Goal: Transaction & Acquisition: Obtain resource

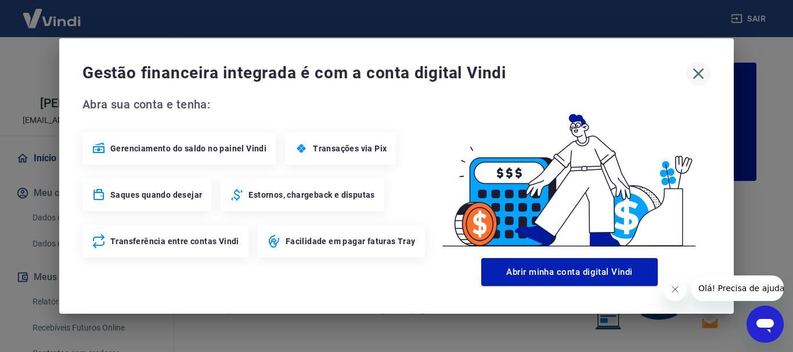
click at [705, 73] on icon "button" at bounding box center [698, 73] width 19 height 19
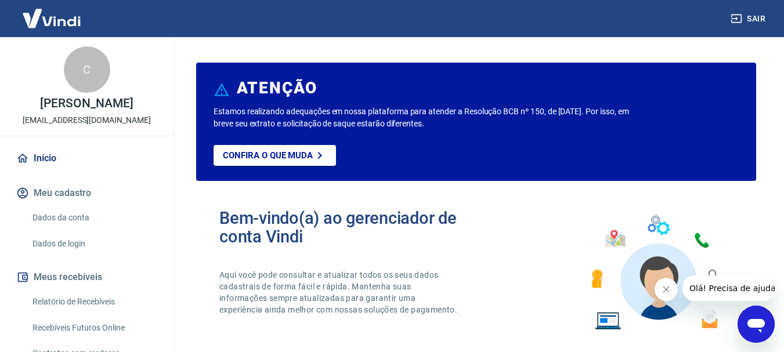
scroll to position [121, 0]
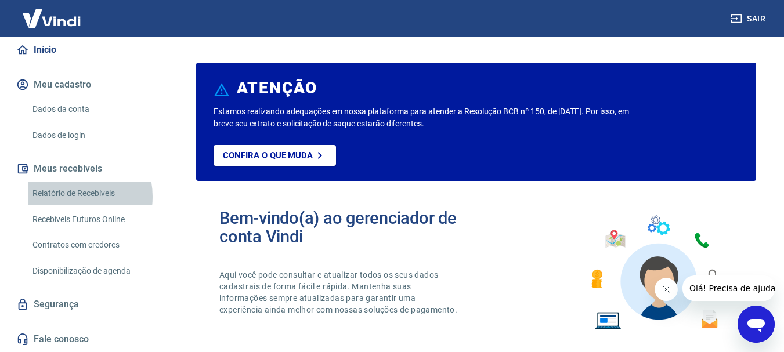
click at [66, 197] on link "Relatório de Recebíveis" at bounding box center [94, 194] width 132 height 24
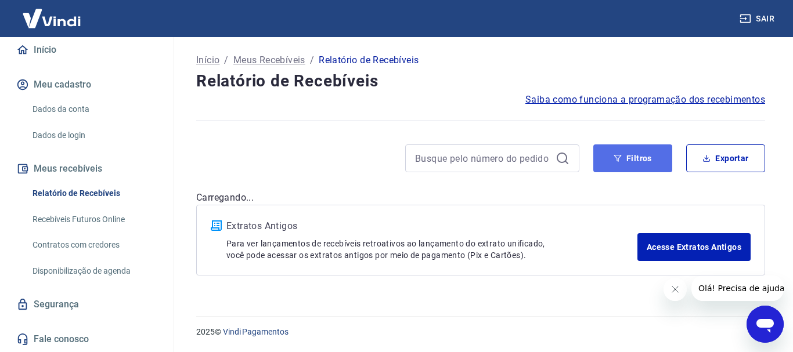
click at [641, 157] on button "Filtros" at bounding box center [632, 158] width 79 height 28
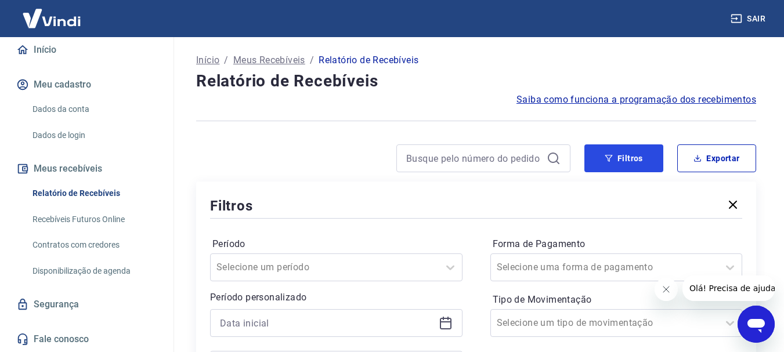
scroll to position [232, 0]
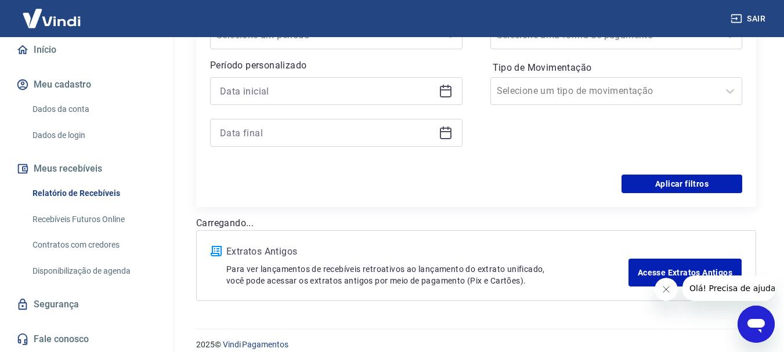
click at [450, 95] on icon at bounding box center [446, 92] width 12 height 12
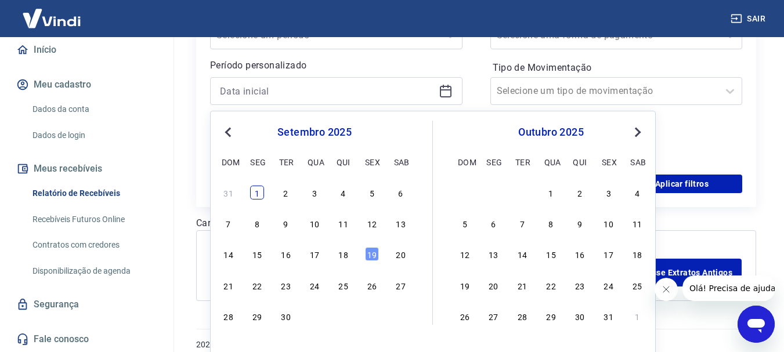
click at [261, 191] on div "1" at bounding box center [257, 193] width 14 height 14
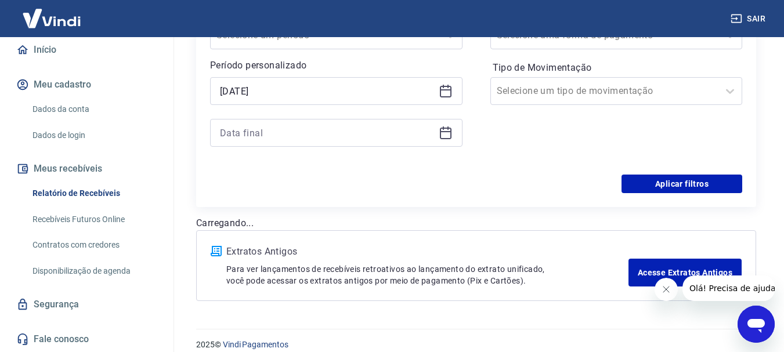
click at [453, 94] on div "[DATE]" at bounding box center [336, 91] width 252 height 28
click at [439, 93] on icon at bounding box center [446, 91] width 14 height 14
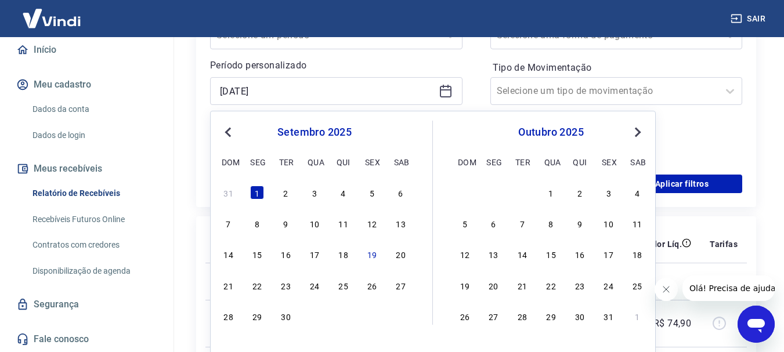
click at [229, 135] on span "Previous Month" at bounding box center [229, 131] width 0 height 13
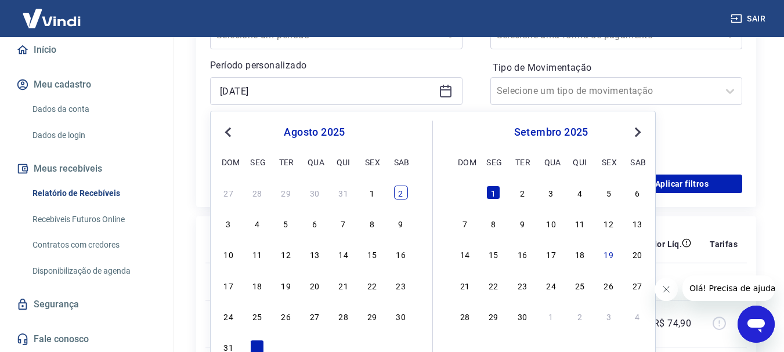
click at [397, 194] on div "2" at bounding box center [401, 193] width 14 height 14
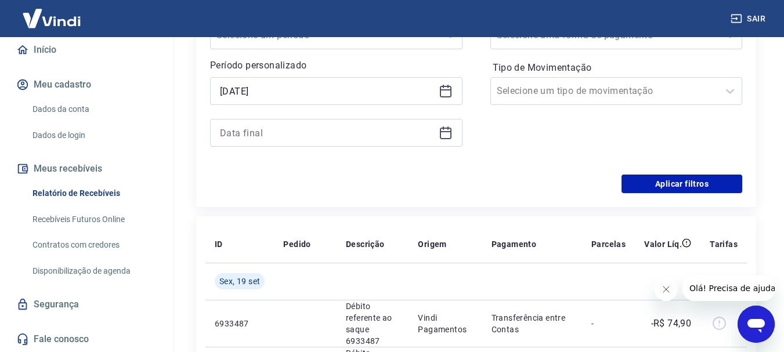
click at [444, 90] on icon at bounding box center [446, 89] width 12 height 1
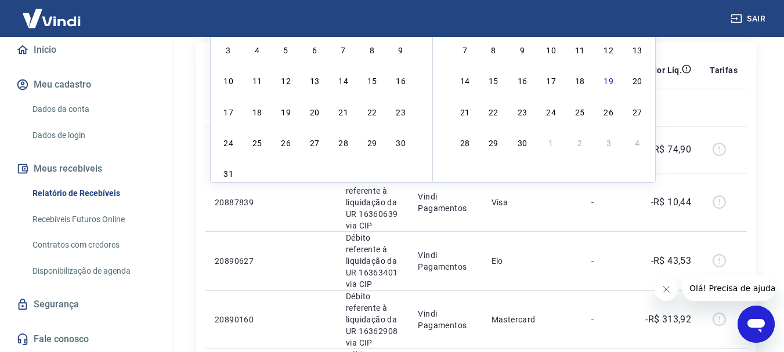
scroll to position [348, 0]
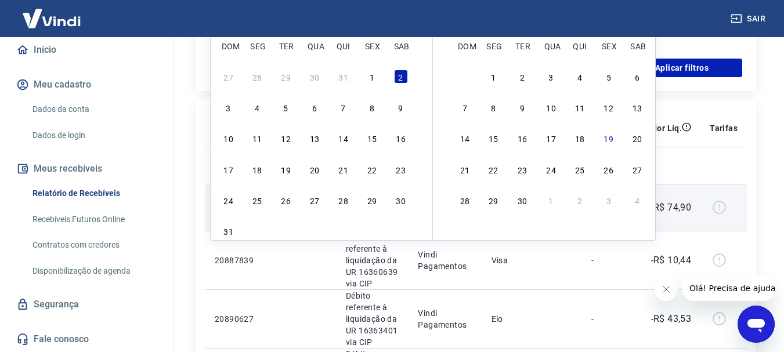
click at [396, 201] on div "30" at bounding box center [401, 200] width 14 height 14
type input "[DATE]"
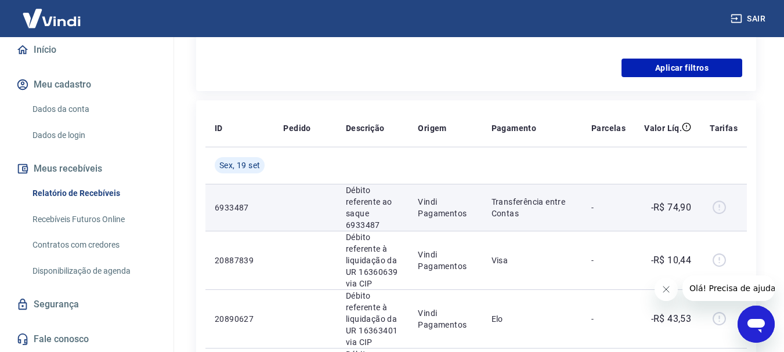
scroll to position [116, 0]
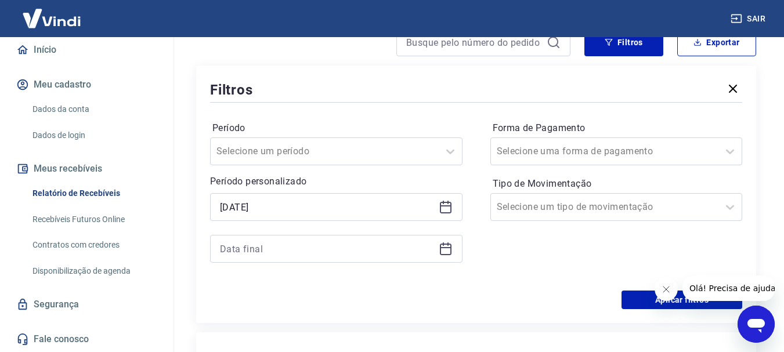
click at [445, 250] on icon at bounding box center [446, 249] width 14 height 14
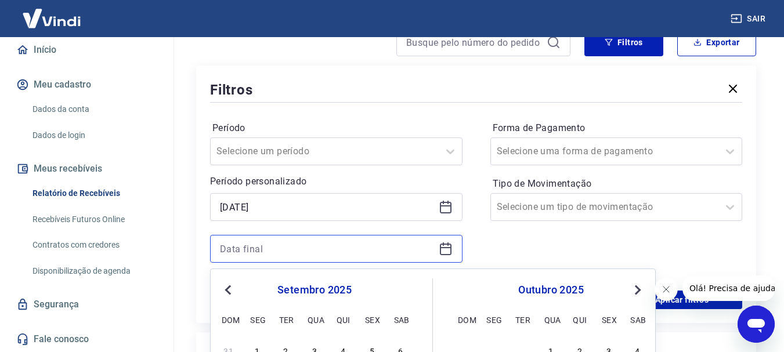
scroll to position [232, 0]
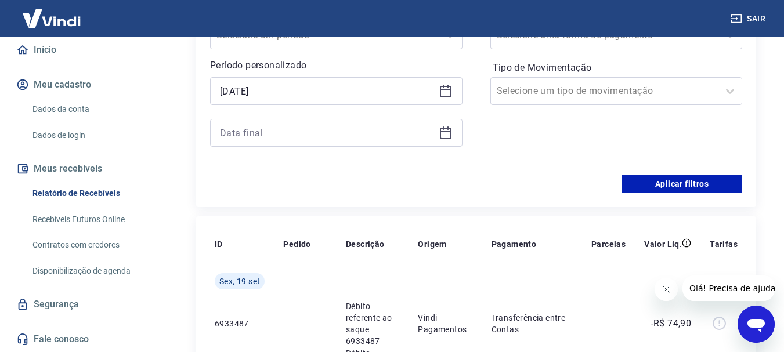
click at [443, 129] on icon at bounding box center [443, 127] width 1 height 3
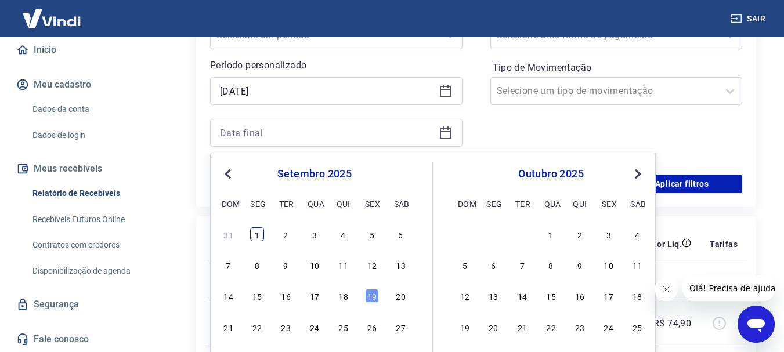
click at [257, 230] on div "1" at bounding box center [257, 234] width 14 height 14
type input "[DATE]"
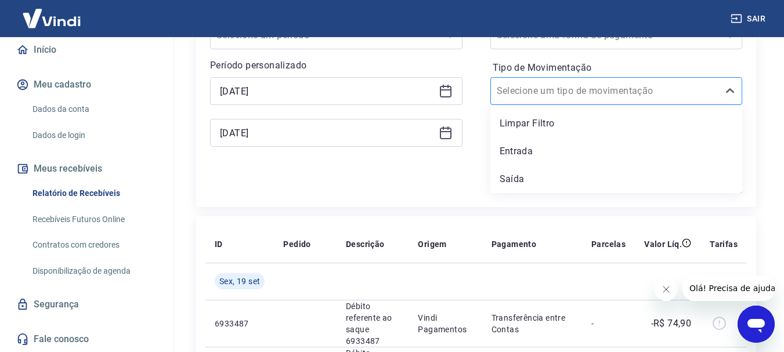
click at [641, 99] on div at bounding box center [605, 91] width 216 height 16
drag, startPoint x: 541, startPoint y: 147, endPoint x: 552, endPoint y: 149, distance: 11.2
click at [541, 148] on div "Entrada" at bounding box center [616, 151] width 252 height 23
click at [552, 149] on div "Forma de Pagamento Selecione uma forma de pagamento Tipo de Movimentação option…" at bounding box center [616, 82] width 252 height 158
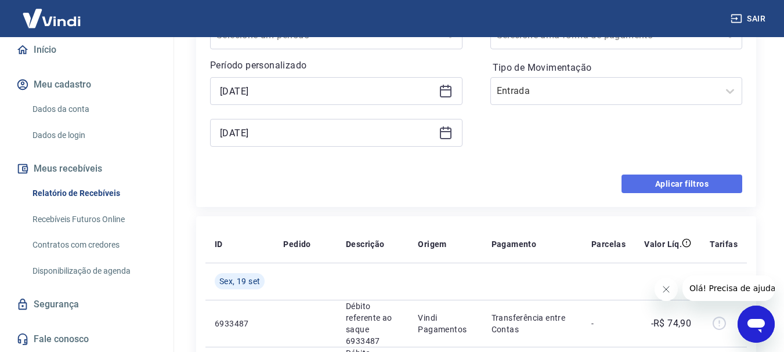
click at [676, 182] on button "Aplicar filtros" at bounding box center [681, 184] width 121 height 19
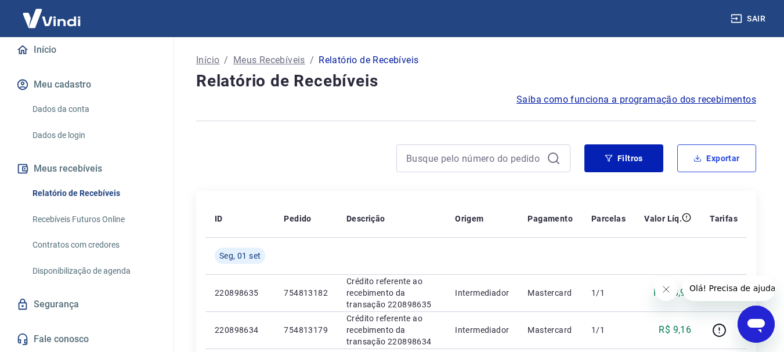
drag, startPoint x: 708, startPoint y: 157, endPoint x: 703, endPoint y: 158, distance: 6.1
click at [709, 157] on button "Exportar" at bounding box center [716, 158] width 79 height 28
type input "[DATE]"
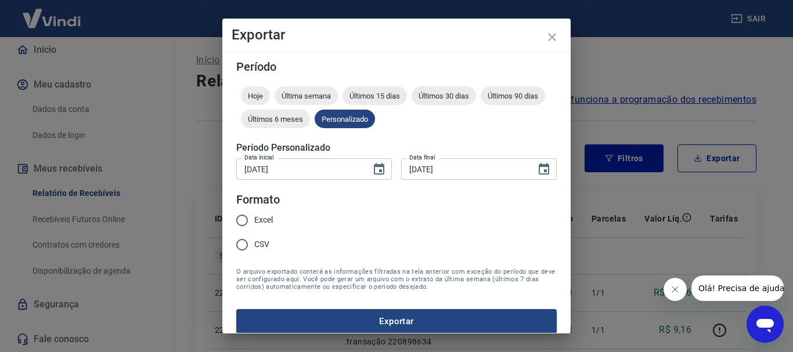
drag, startPoint x: 240, startPoint y: 241, endPoint x: 259, endPoint y: 244, distance: 18.7
click at [240, 242] on input "CSV" at bounding box center [242, 245] width 24 height 24
radio input "true"
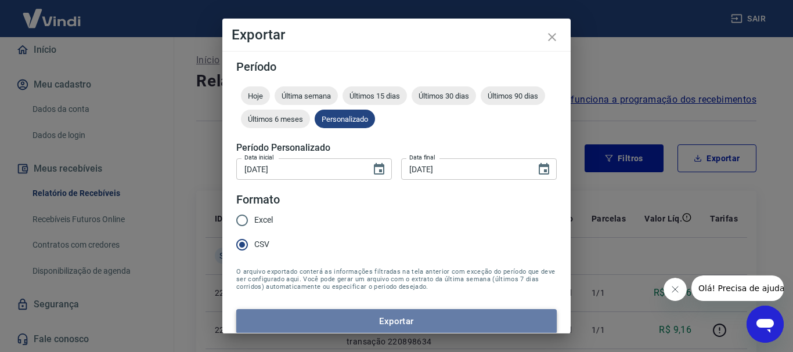
click at [452, 324] on button "Exportar" at bounding box center [396, 321] width 320 height 24
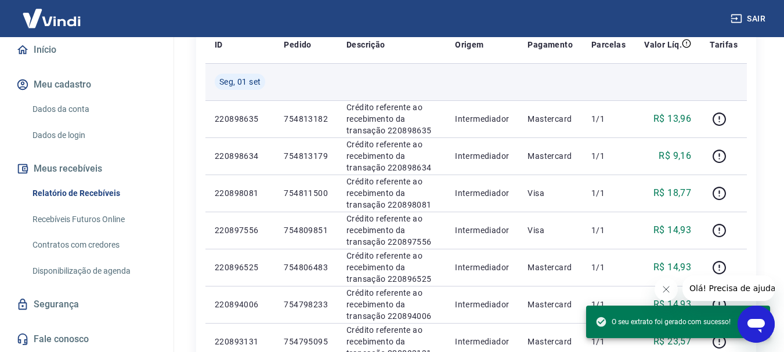
scroll to position [58, 0]
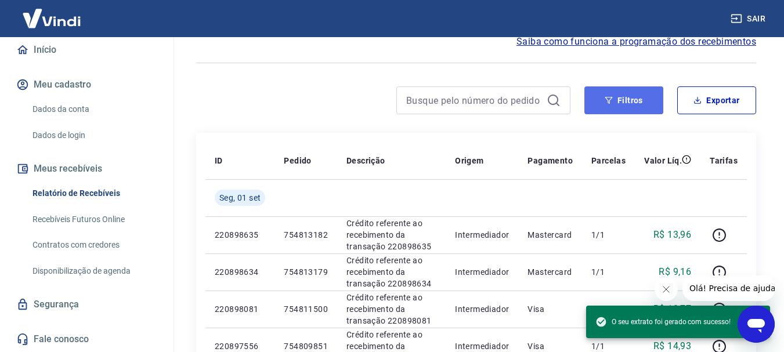
click at [634, 92] on button "Filtros" at bounding box center [623, 100] width 79 height 28
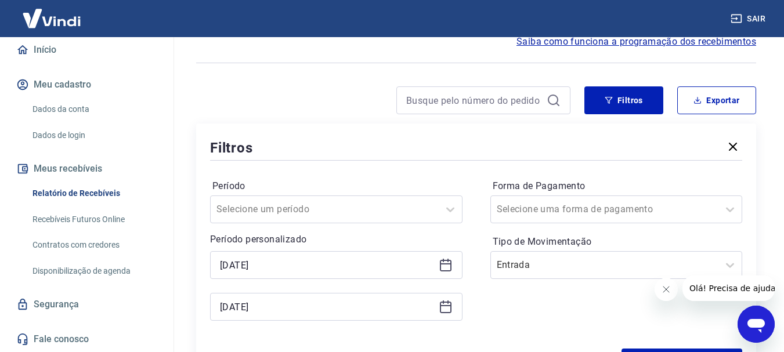
click at [450, 267] on icon at bounding box center [446, 265] width 14 height 14
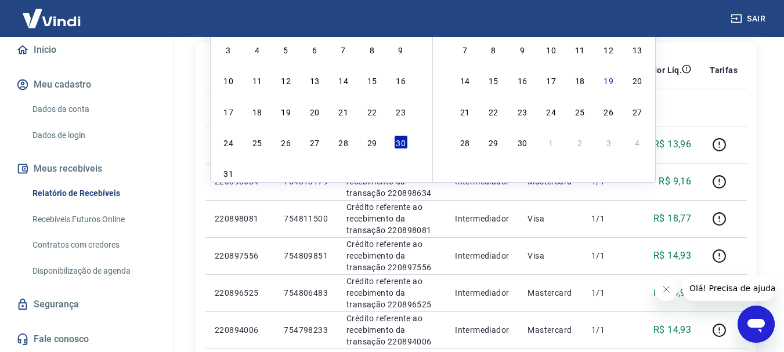
scroll to position [174, 0]
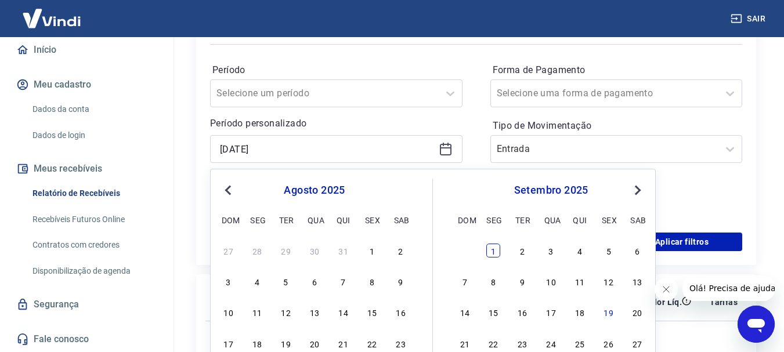
click at [494, 248] on div "1" at bounding box center [493, 251] width 14 height 14
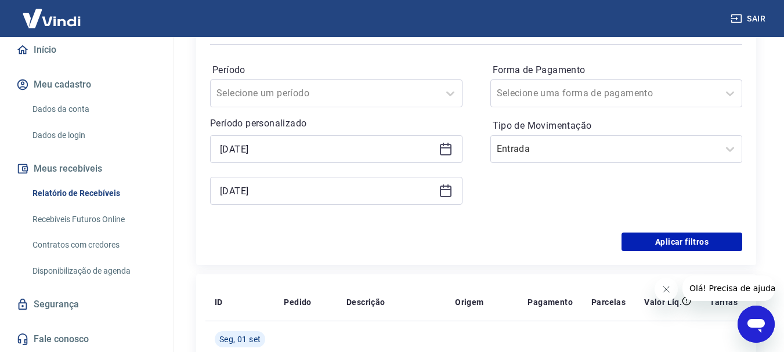
click at [445, 146] on icon at bounding box center [446, 149] width 14 height 14
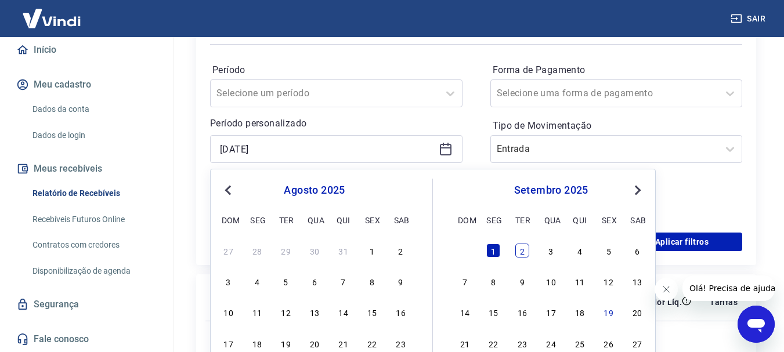
click at [523, 253] on div "2" at bounding box center [522, 251] width 14 height 14
type input "[DATE]"
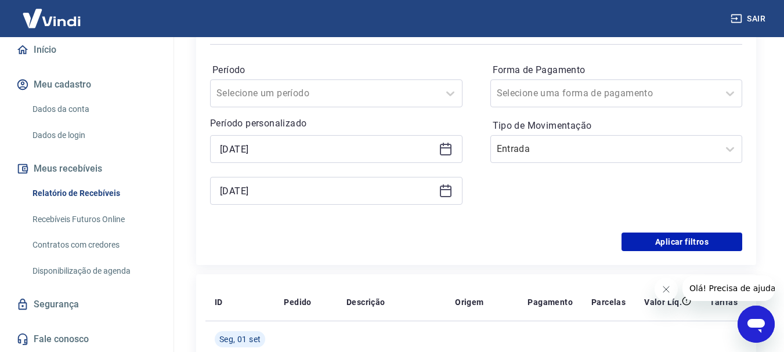
click at [442, 192] on icon at bounding box center [446, 191] width 14 height 14
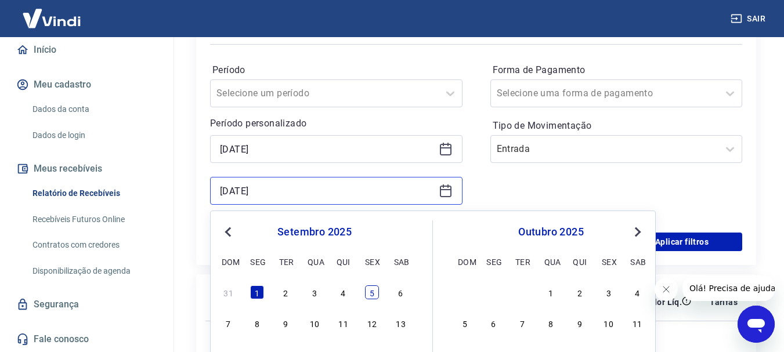
scroll to position [232, 0]
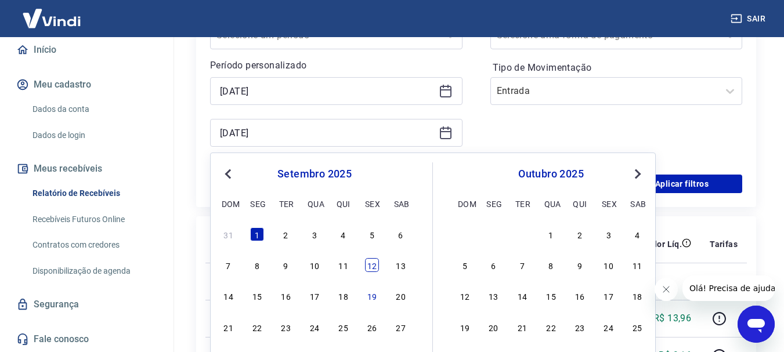
click at [374, 267] on div "12" at bounding box center [372, 265] width 14 height 14
type input "[DATE]"
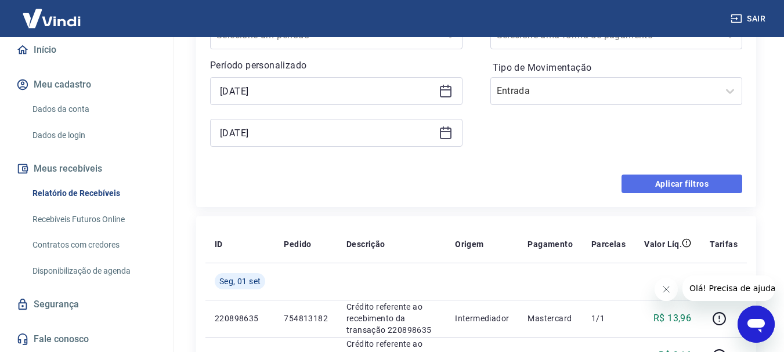
click at [662, 179] on button "Aplicar filtros" at bounding box center [681, 184] width 121 height 19
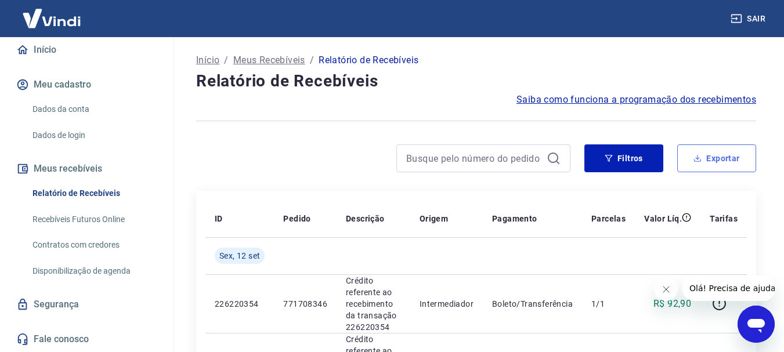
click at [713, 158] on button "Exportar" at bounding box center [716, 158] width 79 height 28
type input "[DATE]"
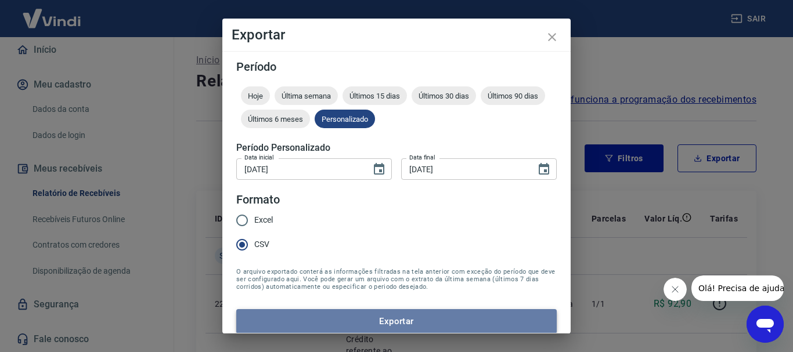
click at [419, 315] on button "Exportar" at bounding box center [396, 321] width 320 height 24
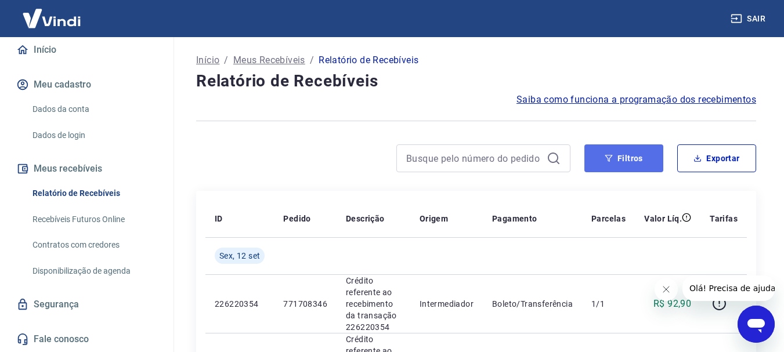
click at [648, 154] on button "Filtros" at bounding box center [623, 158] width 79 height 28
